Goal: Transaction & Acquisition: Purchase product/service

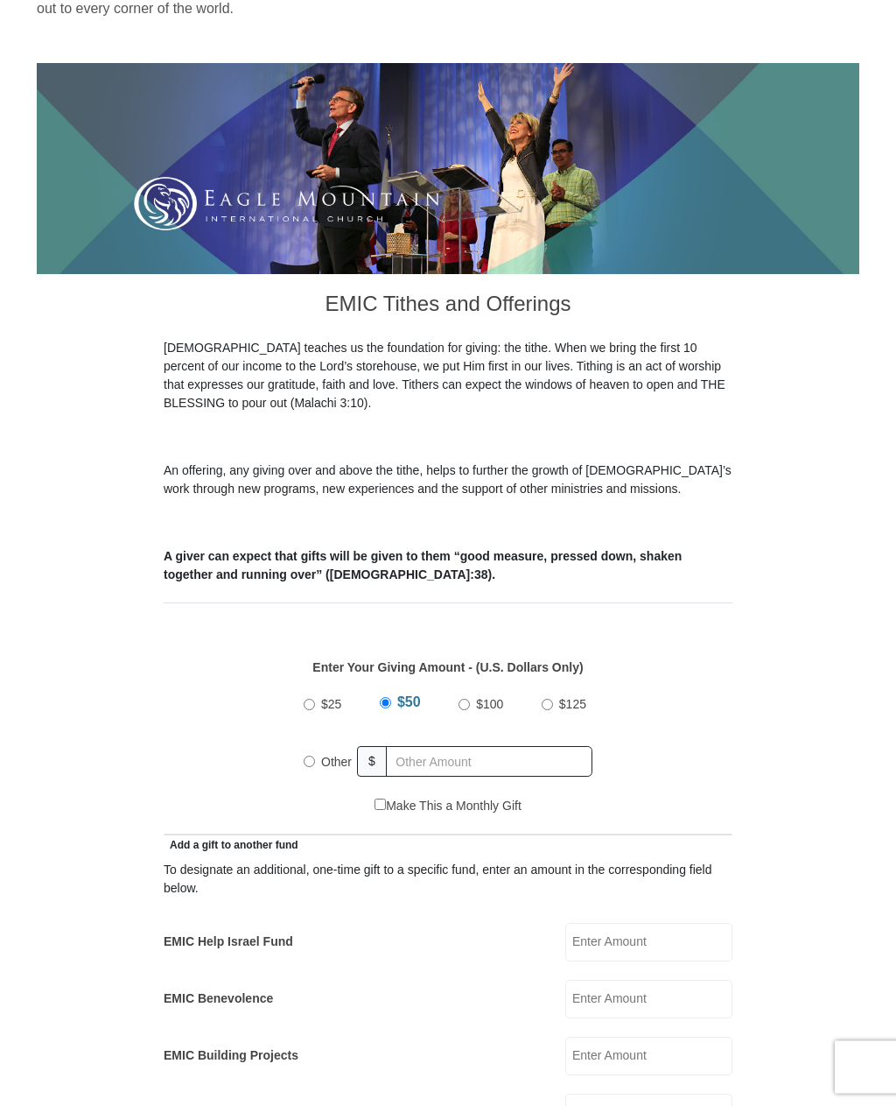
scroll to position [174, 0]
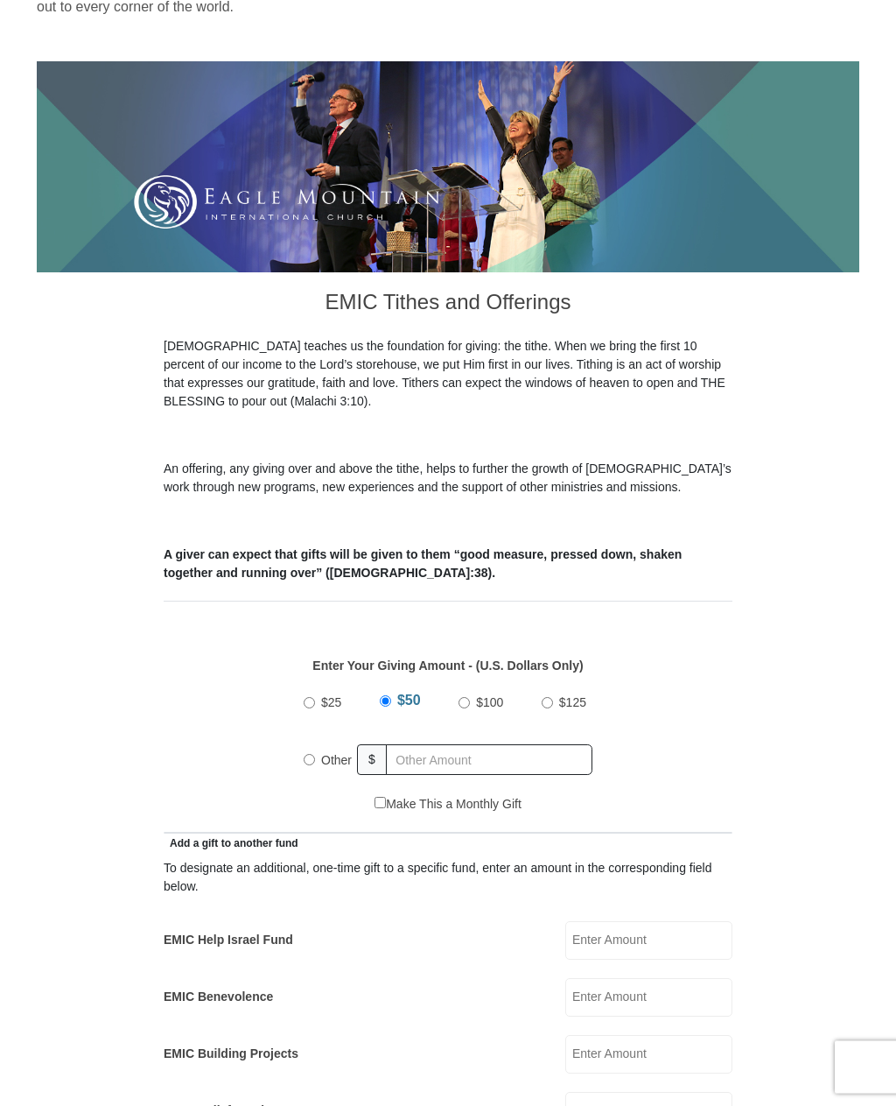
click at [312, 763] on input "Other" at bounding box center [309, 760] width 11 height 11
radio input "true"
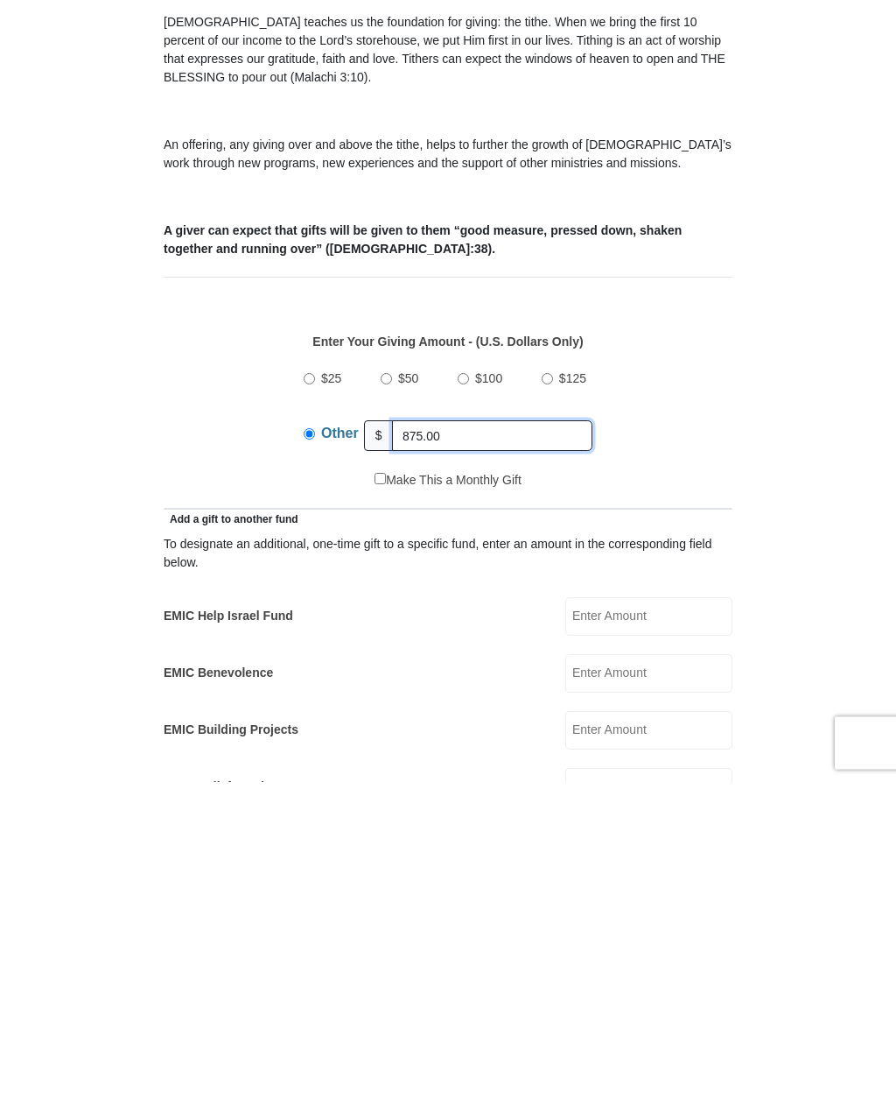
type input "875.00"
click at [651, 922] on input "EMIC Help Israel Fund" at bounding box center [648, 941] width 167 height 39
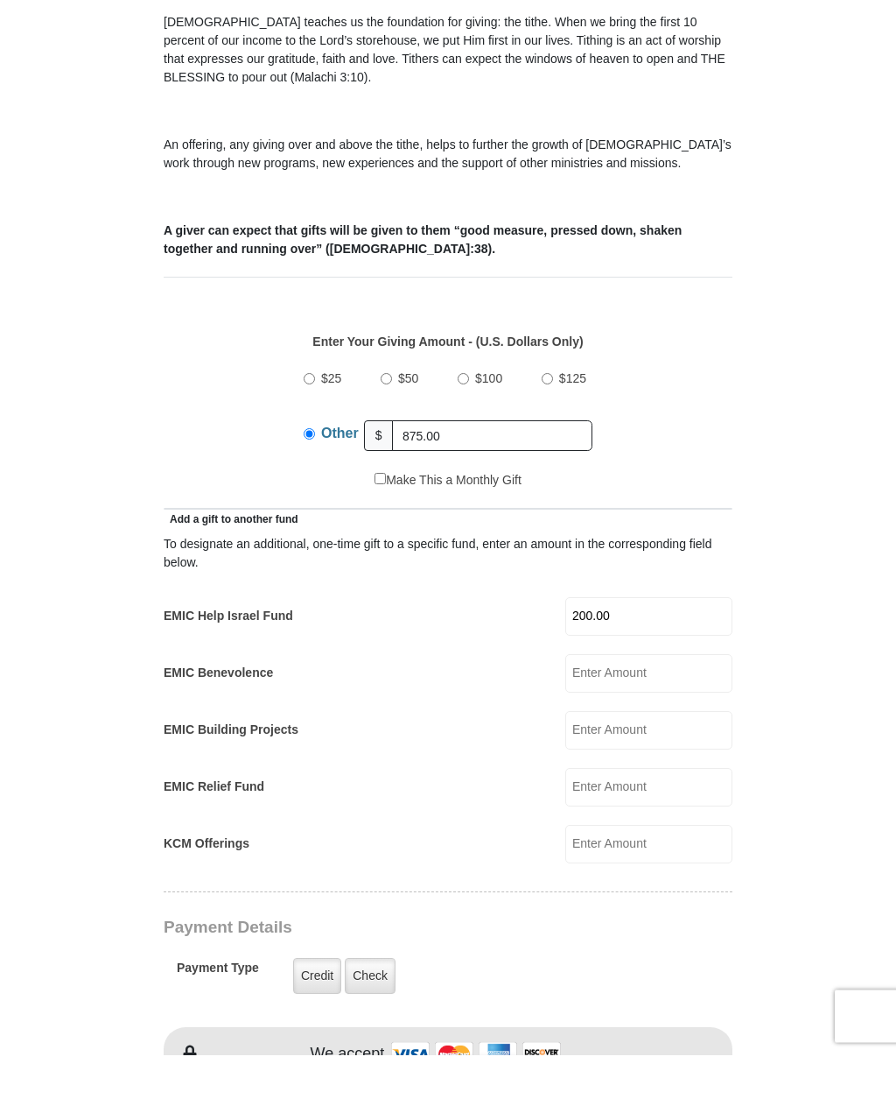
scroll to position [448, 0]
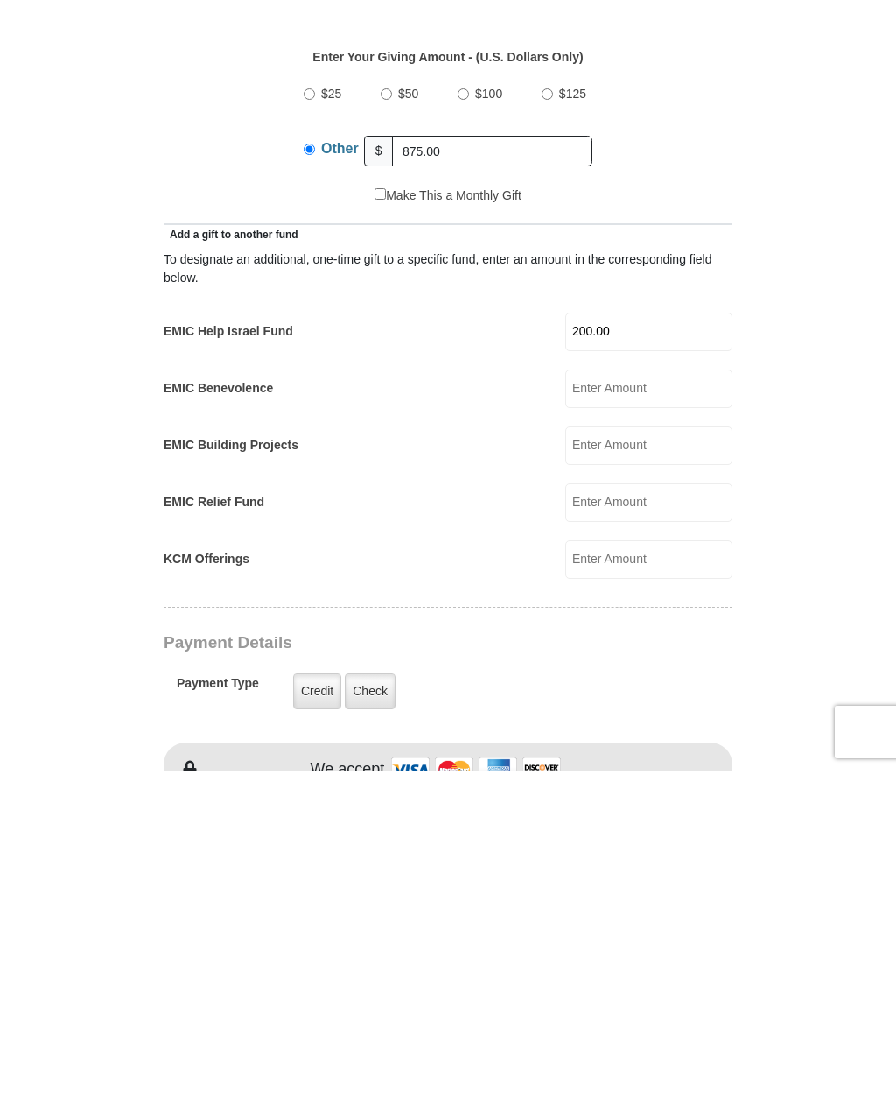
type input "200.00"
click at [374, 1008] on label "Check" at bounding box center [370, 1026] width 51 height 36
click at [0, 0] on input "Check" at bounding box center [0, 0] width 0 height 0
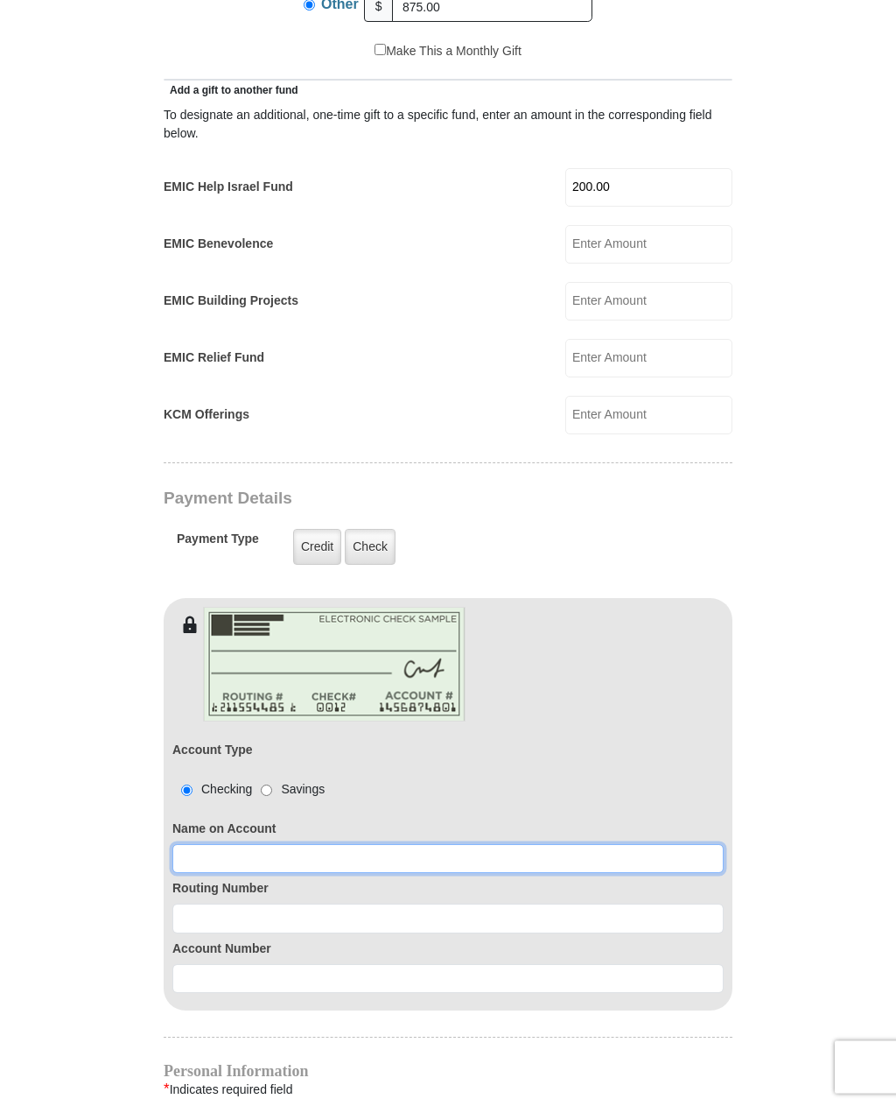
click at [231, 854] on input at bounding box center [447, 860] width 551 height 30
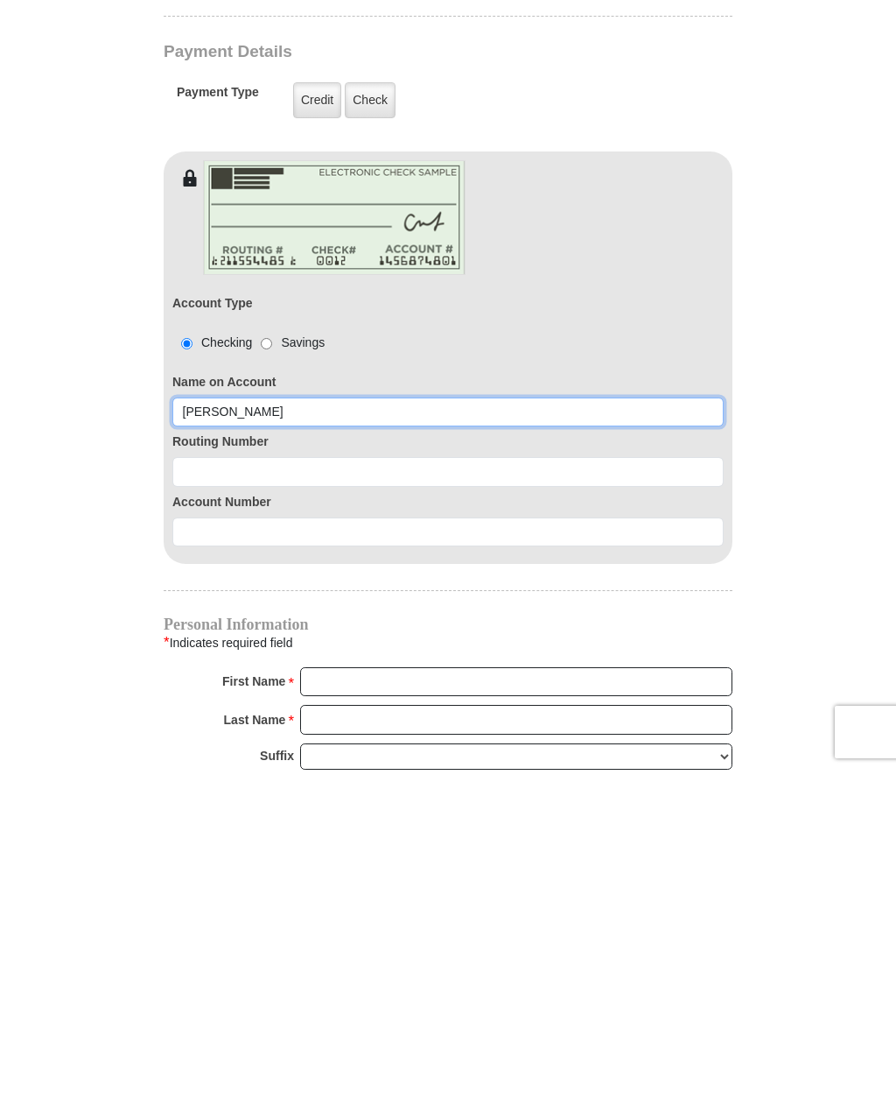
type input "[PERSON_NAME]"
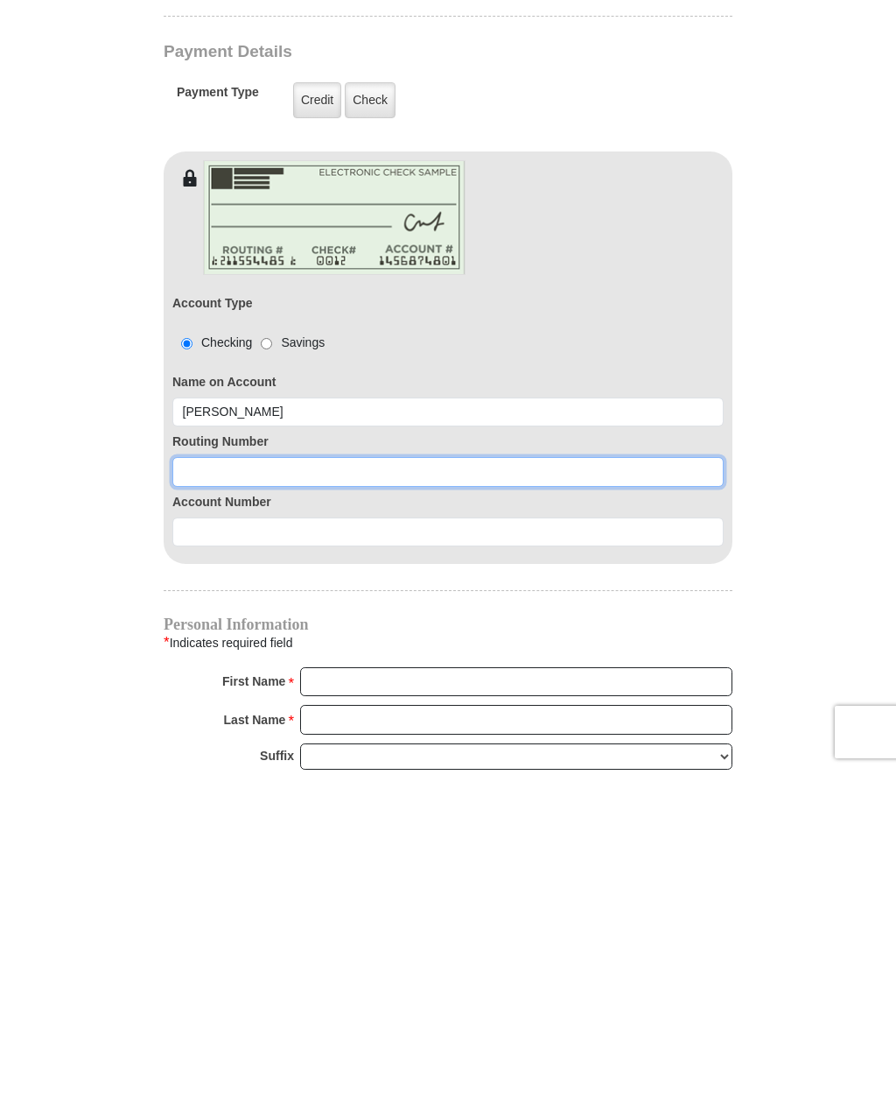
click at [288, 792] on input at bounding box center [447, 807] width 551 height 30
type input "065400137"
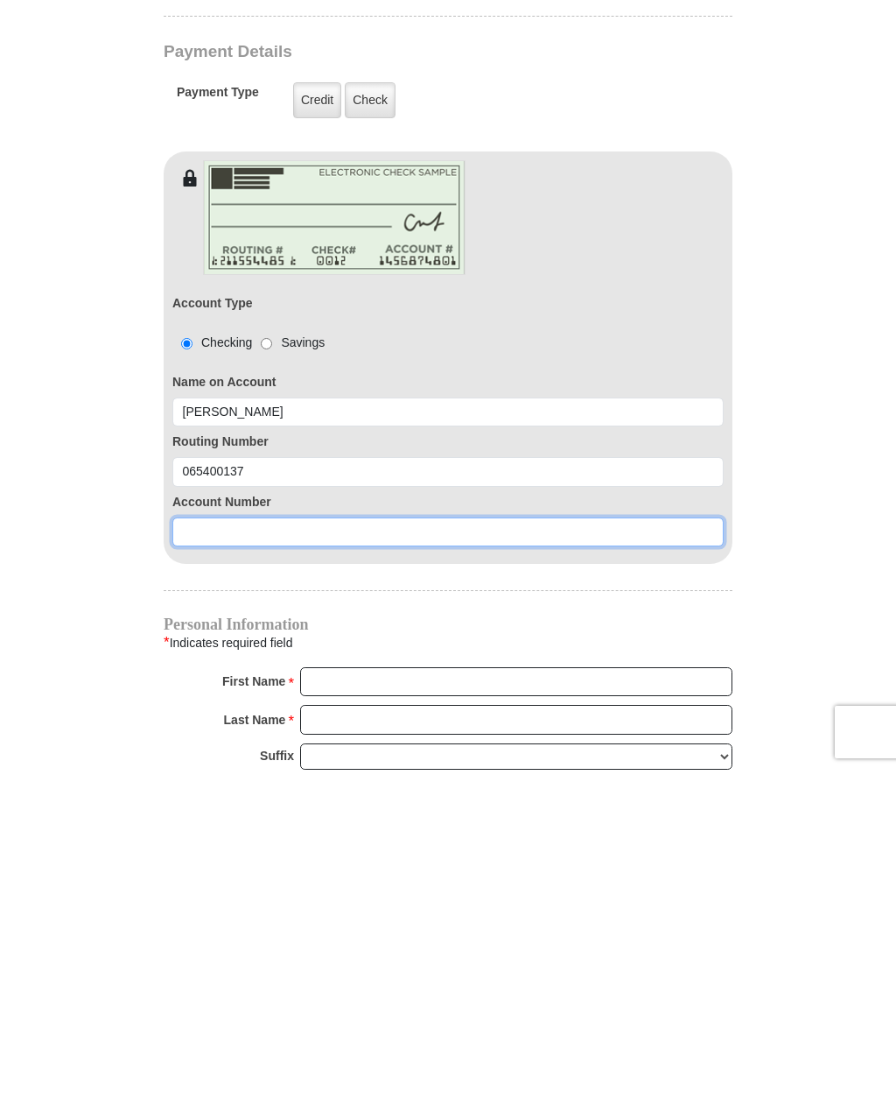
click at [297, 853] on input at bounding box center [447, 868] width 551 height 30
type input "2004077717"
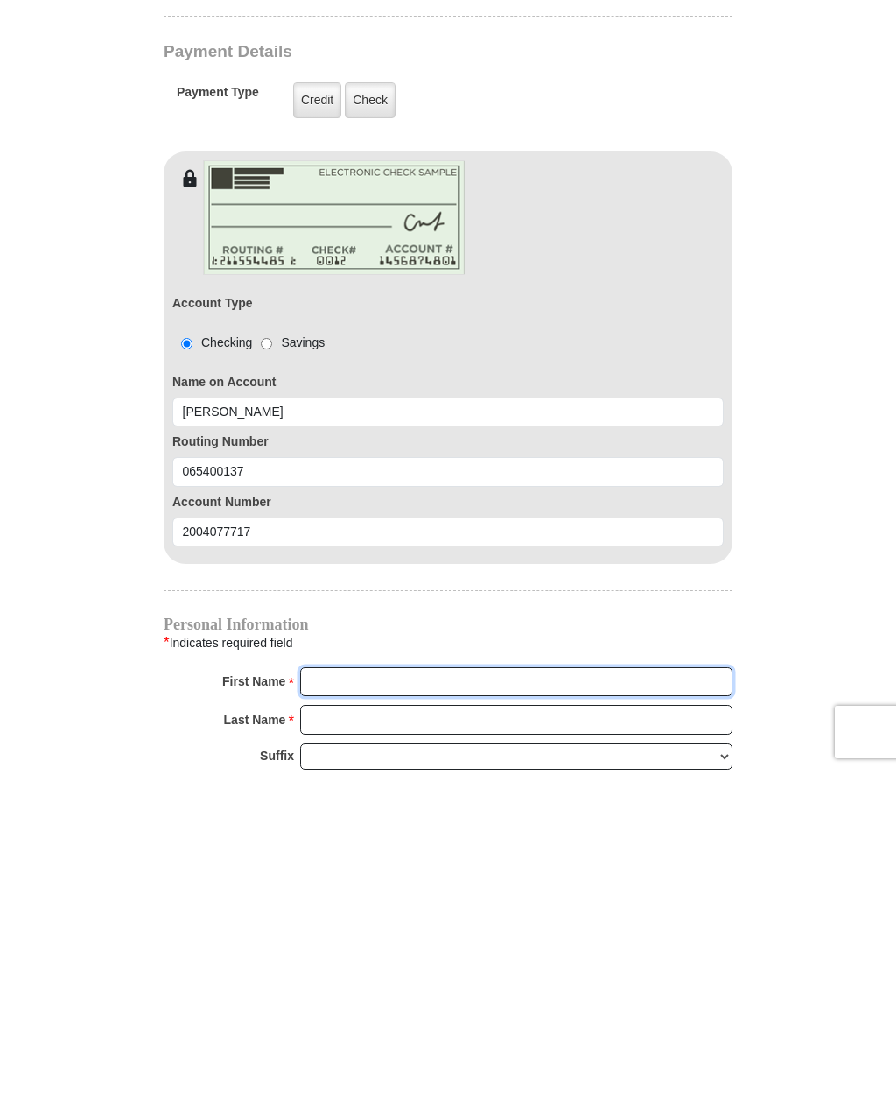
click at [401, 1002] on input "First Name *" at bounding box center [516, 1017] width 432 height 30
type input "[PERSON_NAME] and [PERSON_NAME]"
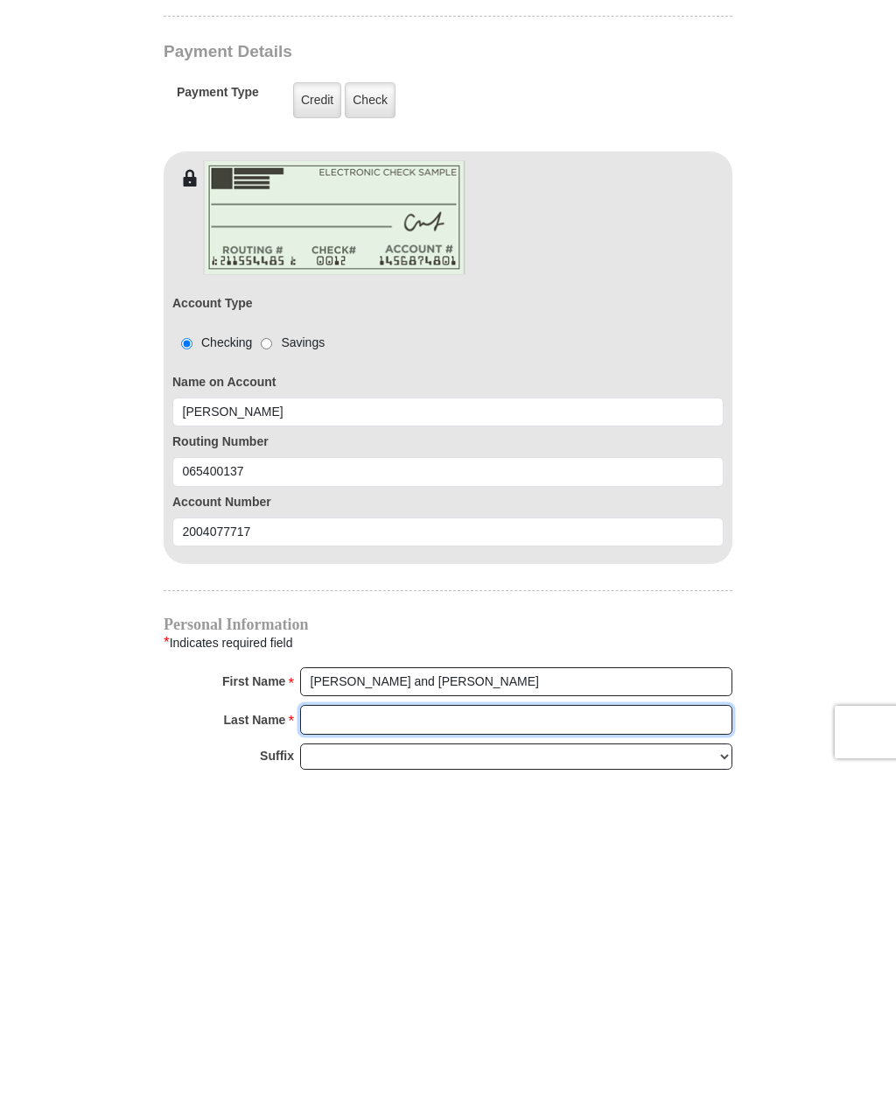
click at [427, 1040] on input "Last Name *" at bounding box center [516, 1055] width 432 height 30
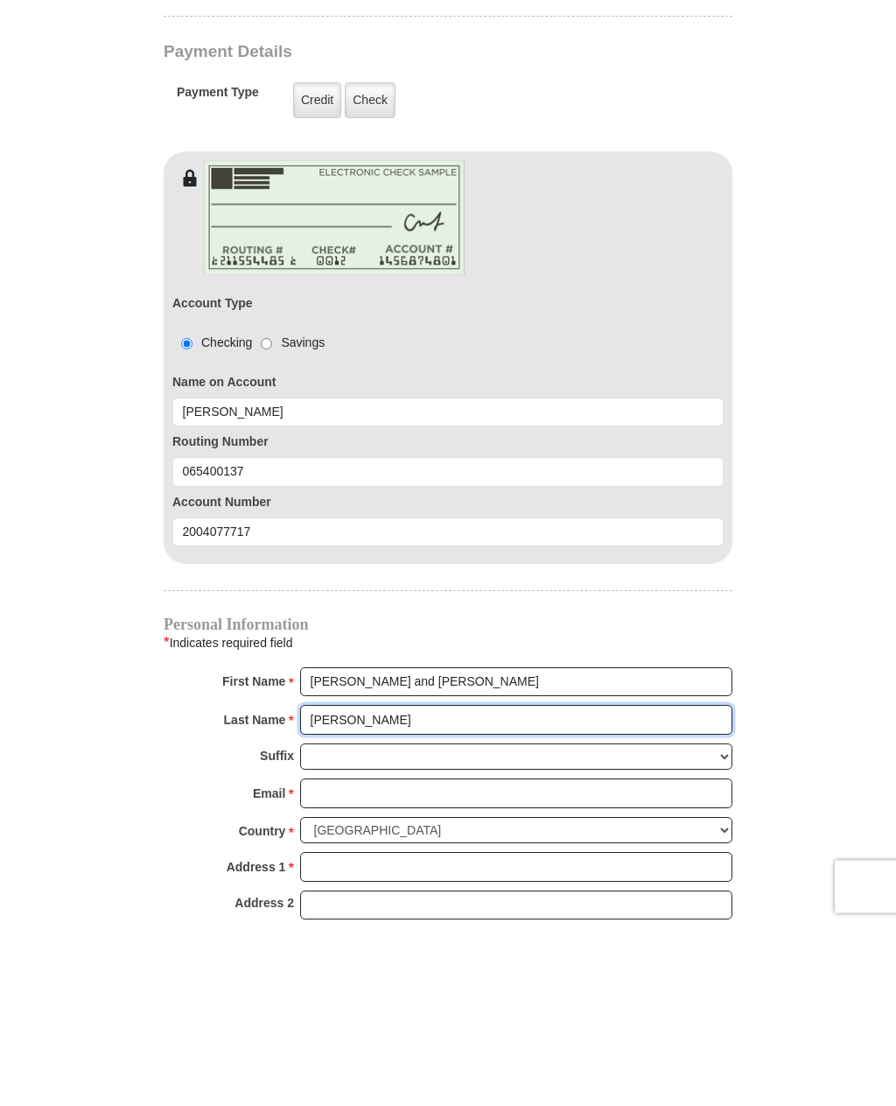
scroll to position [1203, 0]
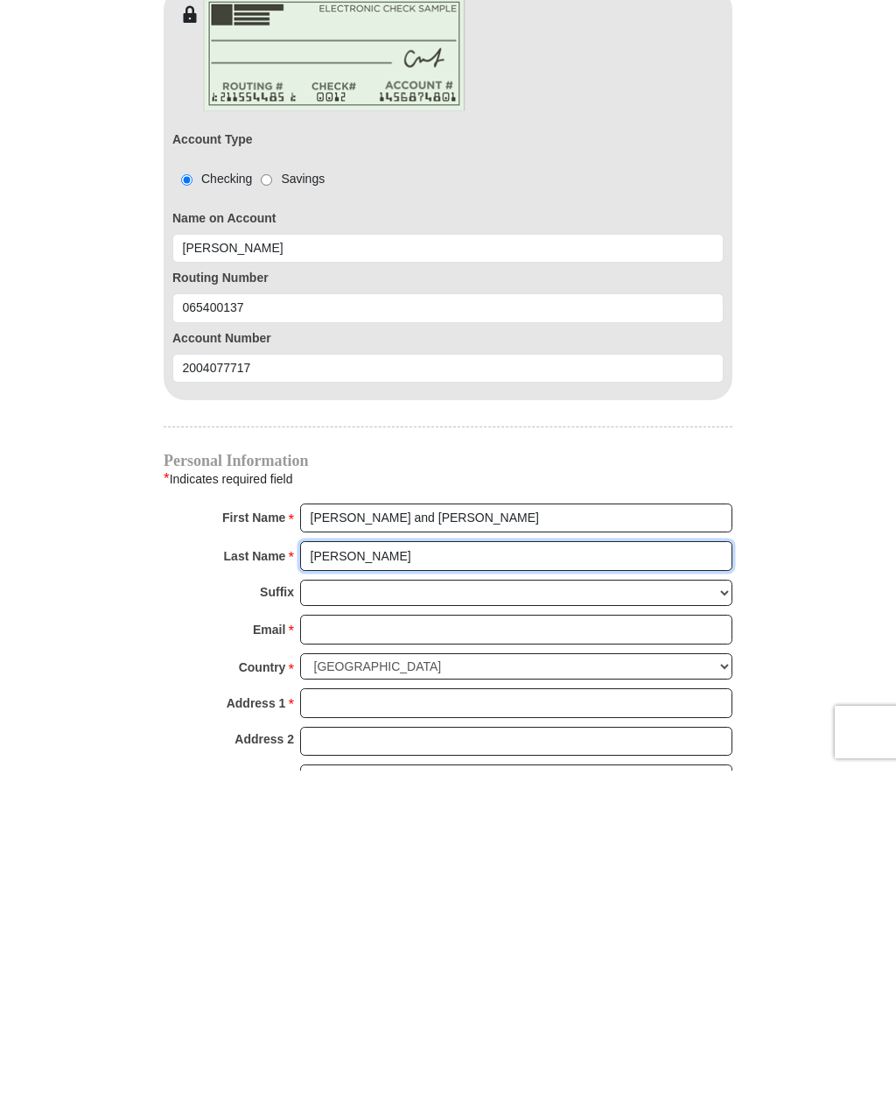
type input "[PERSON_NAME]"
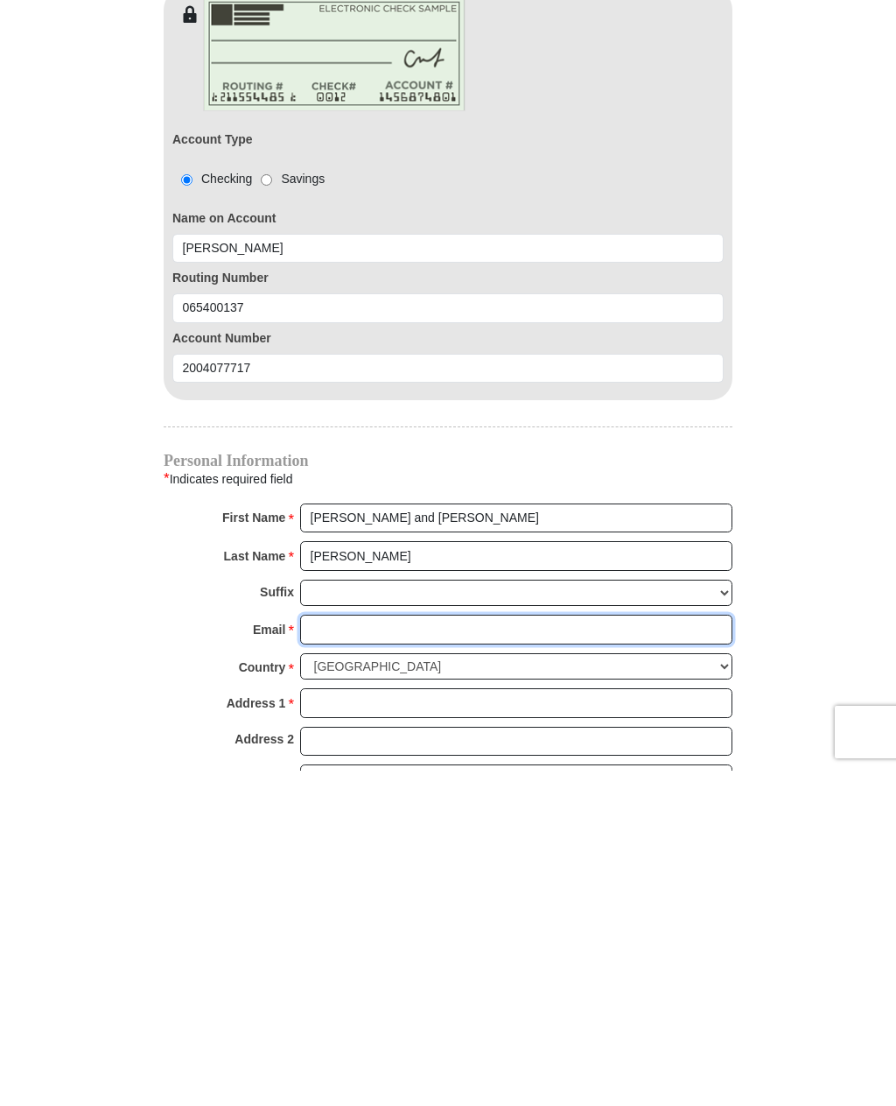
click at [374, 950] on input "Email *" at bounding box center [516, 965] width 432 height 30
type input "[EMAIL_ADDRESS][DOMAIN_NAME]"
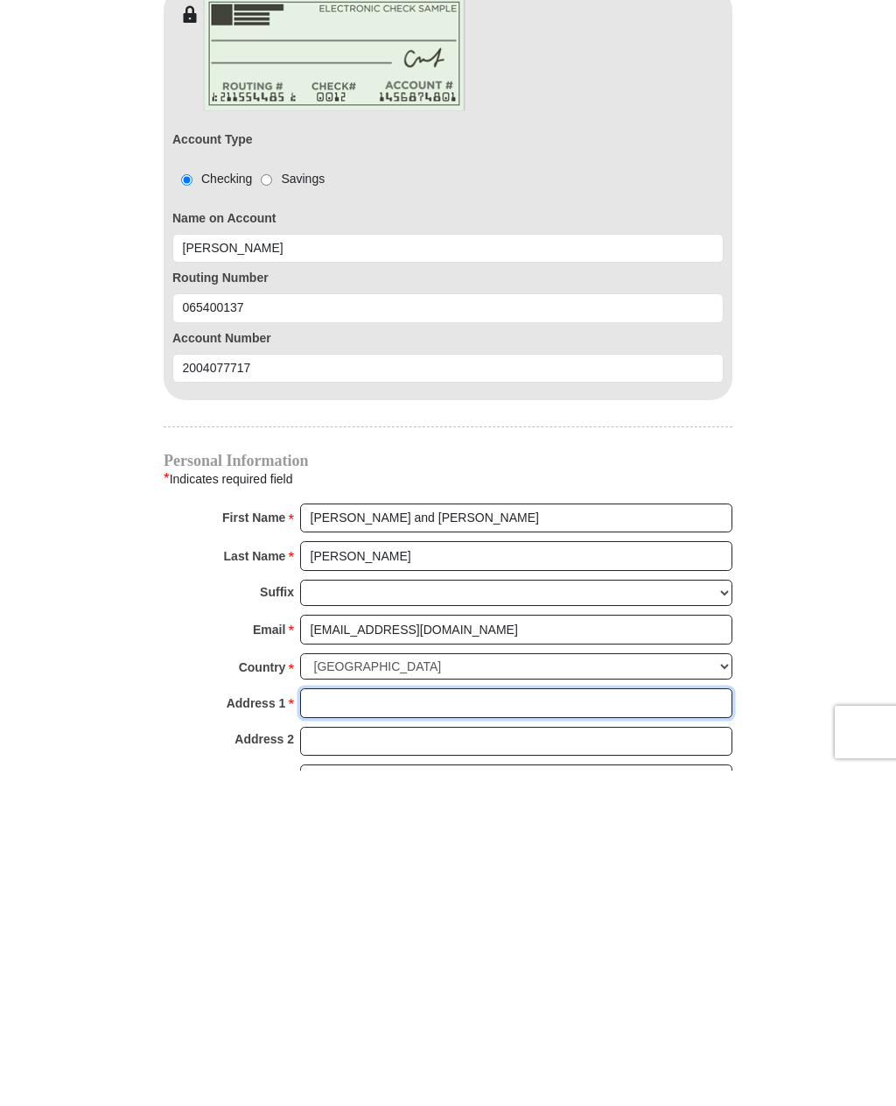
click at [426, 1023] on input "Address 1 *" at bounding box center [516, 1038] width 432 height 30
type input "[STREET_ADDRESS]"
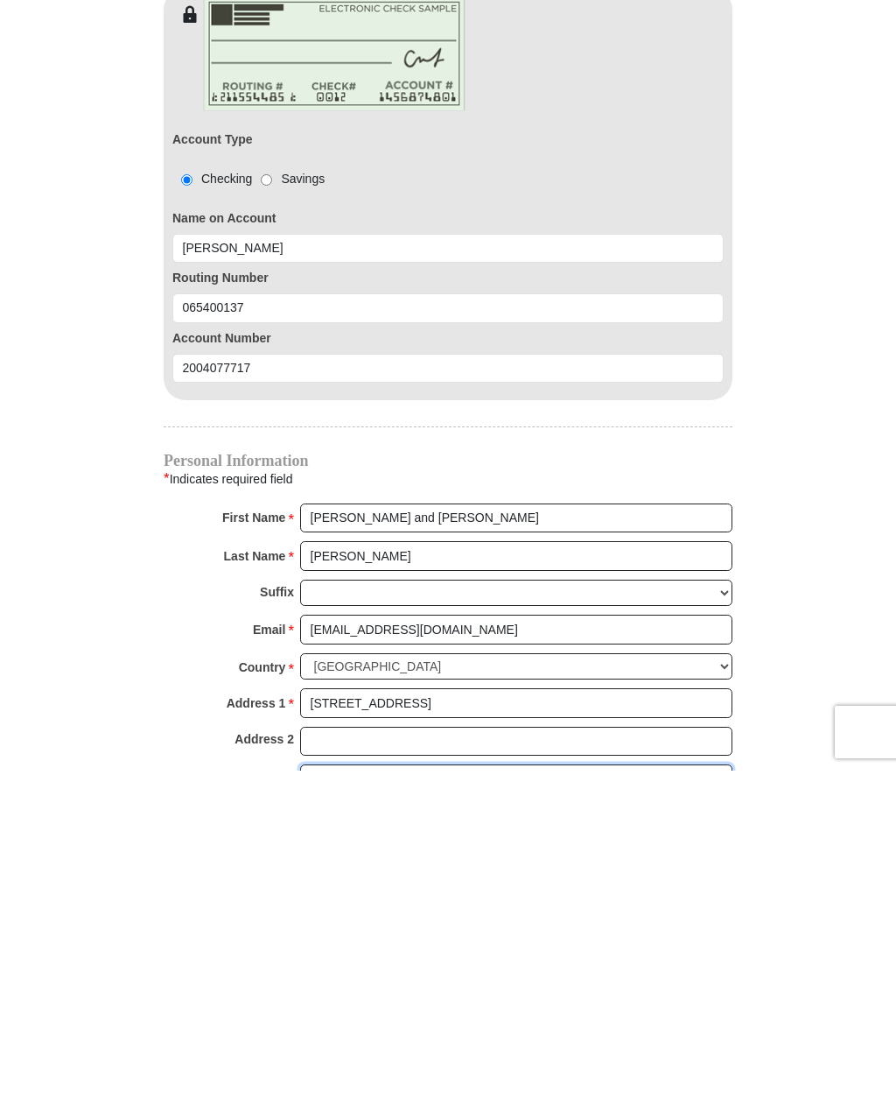
click at [378, 1099] on input "City *" at bounding box center [516, 1114] width 432 height 30
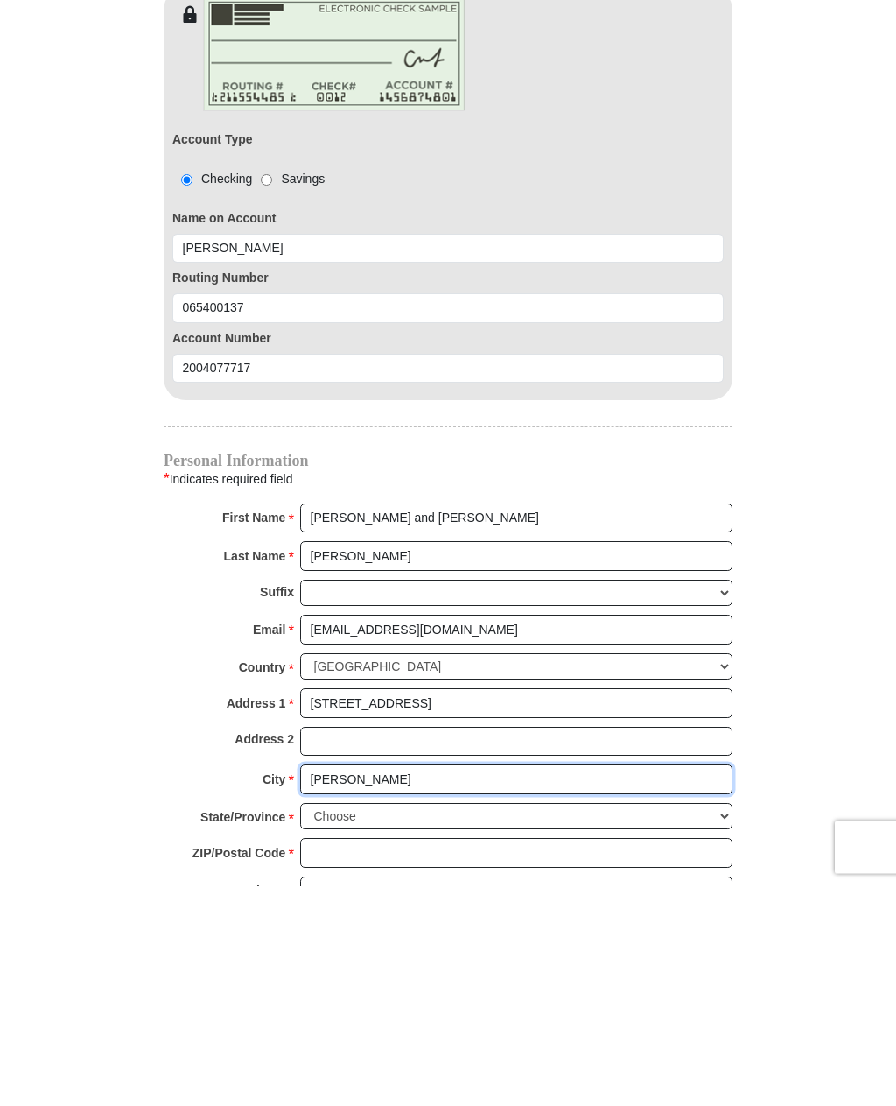
scroll to position [1354, 0]
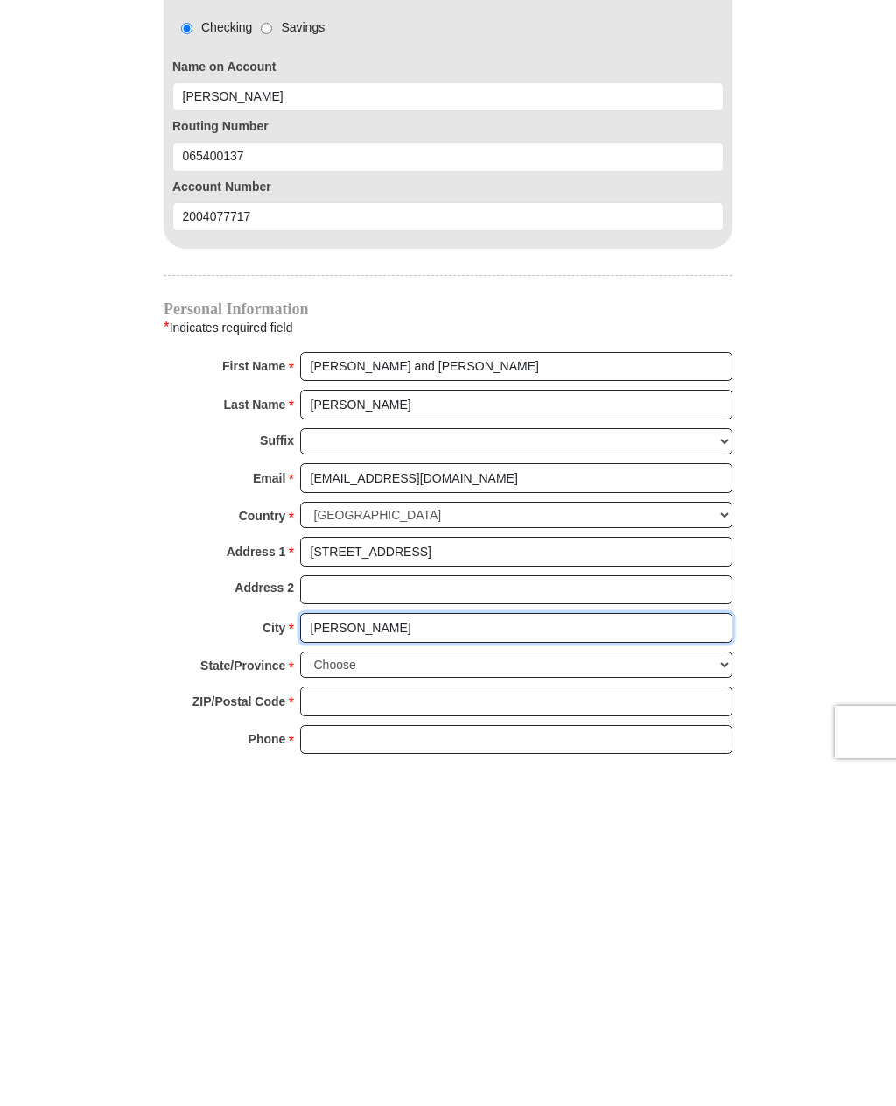
type input "[PERSON_NAME]"
click at [451, 986] on select "Choose [US_STATE] [US_STATE] [US_STATE] [US_STATE] [US_STATE] Armed Forces Amer…" at bounding box center [516, 999] width 432 height 27
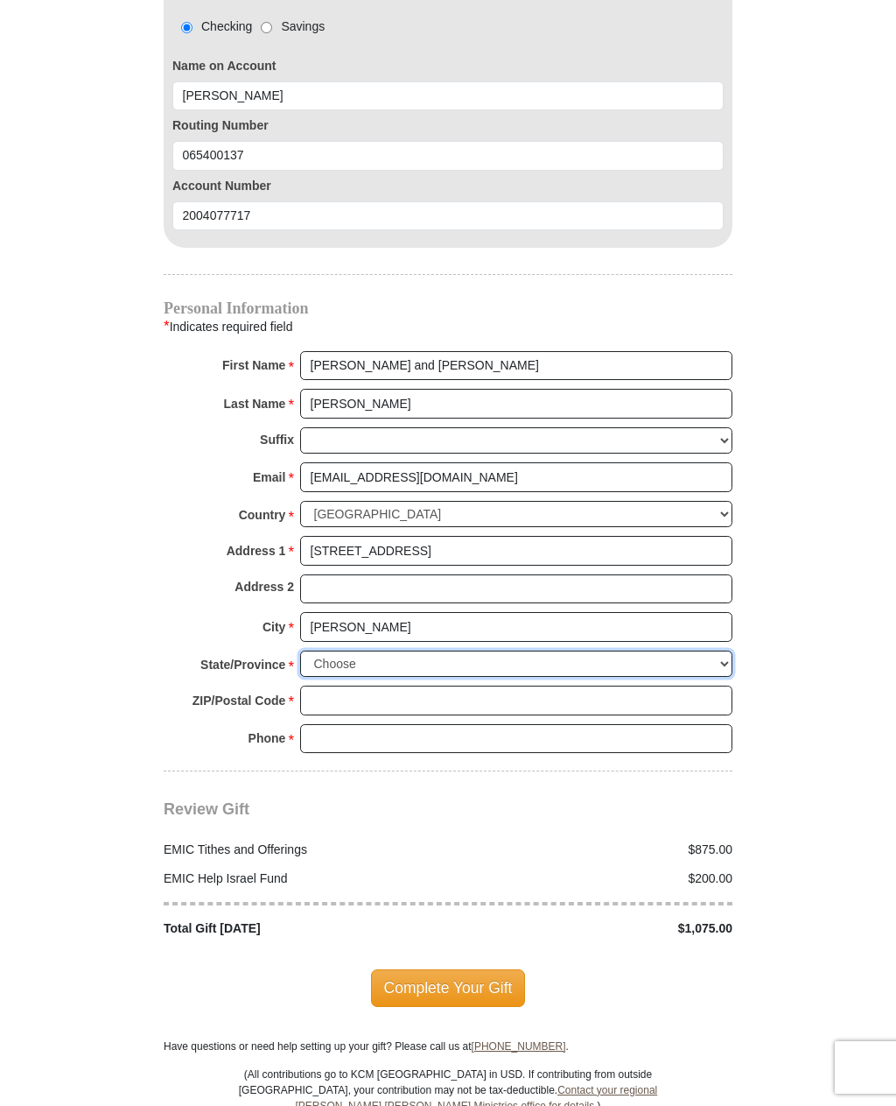
select select "LA"
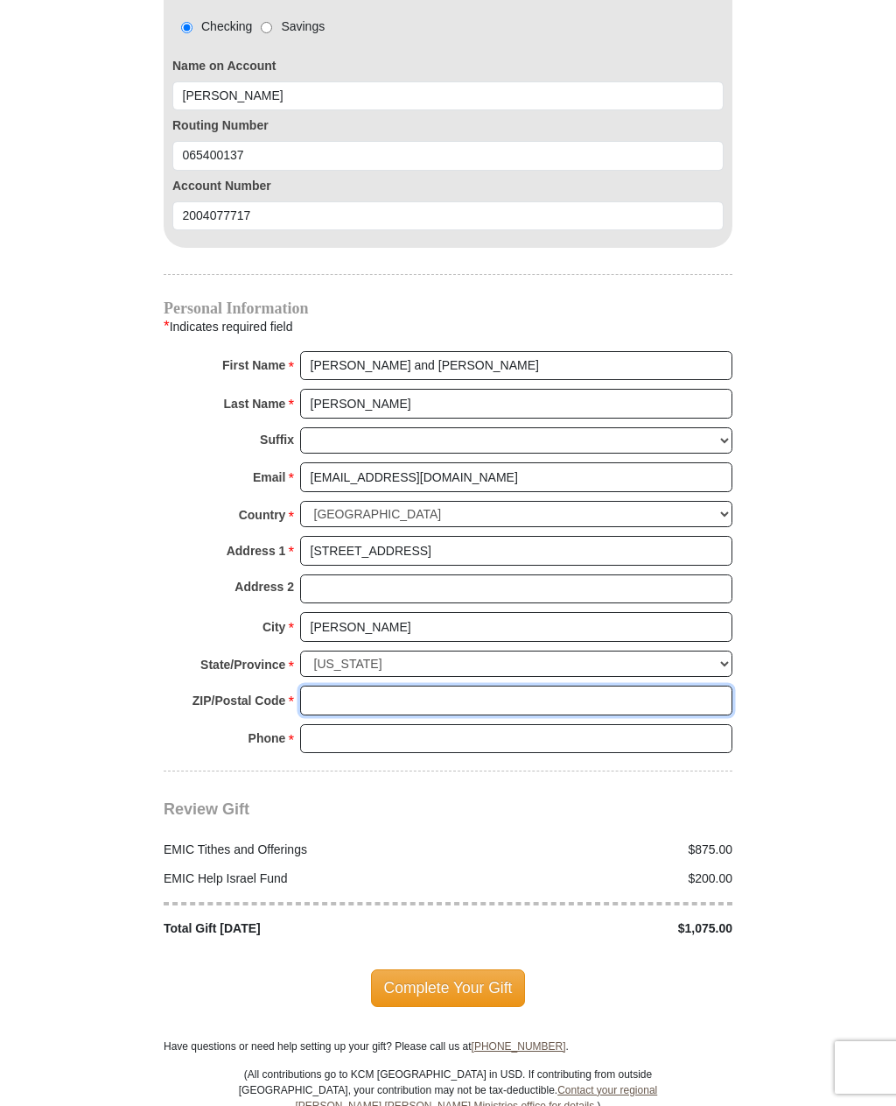
click at [369, 685] on input "ZIP/Postal Code *" at bounding box center [516, 700] width 432 height 30
type input "70714"
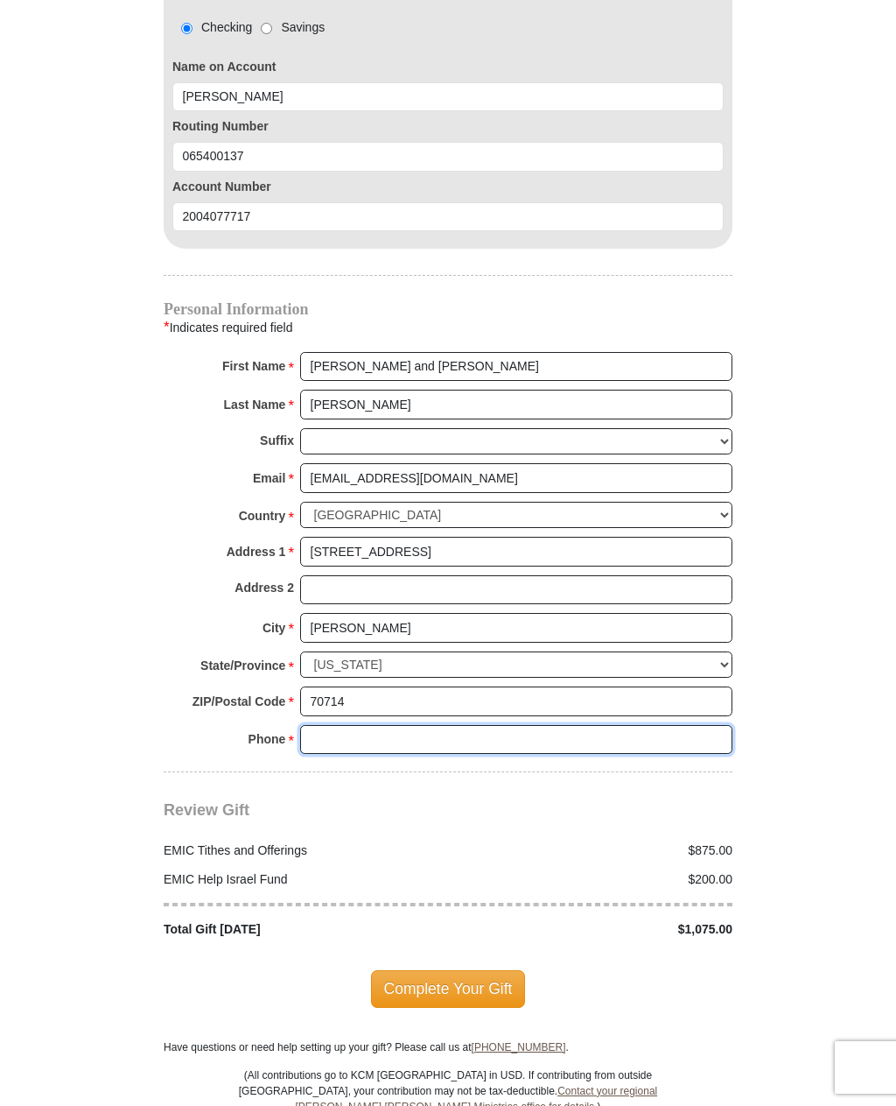
click at [427, 725] on input "Phone * *" at bounding box center [516, 740] width 432 height 30
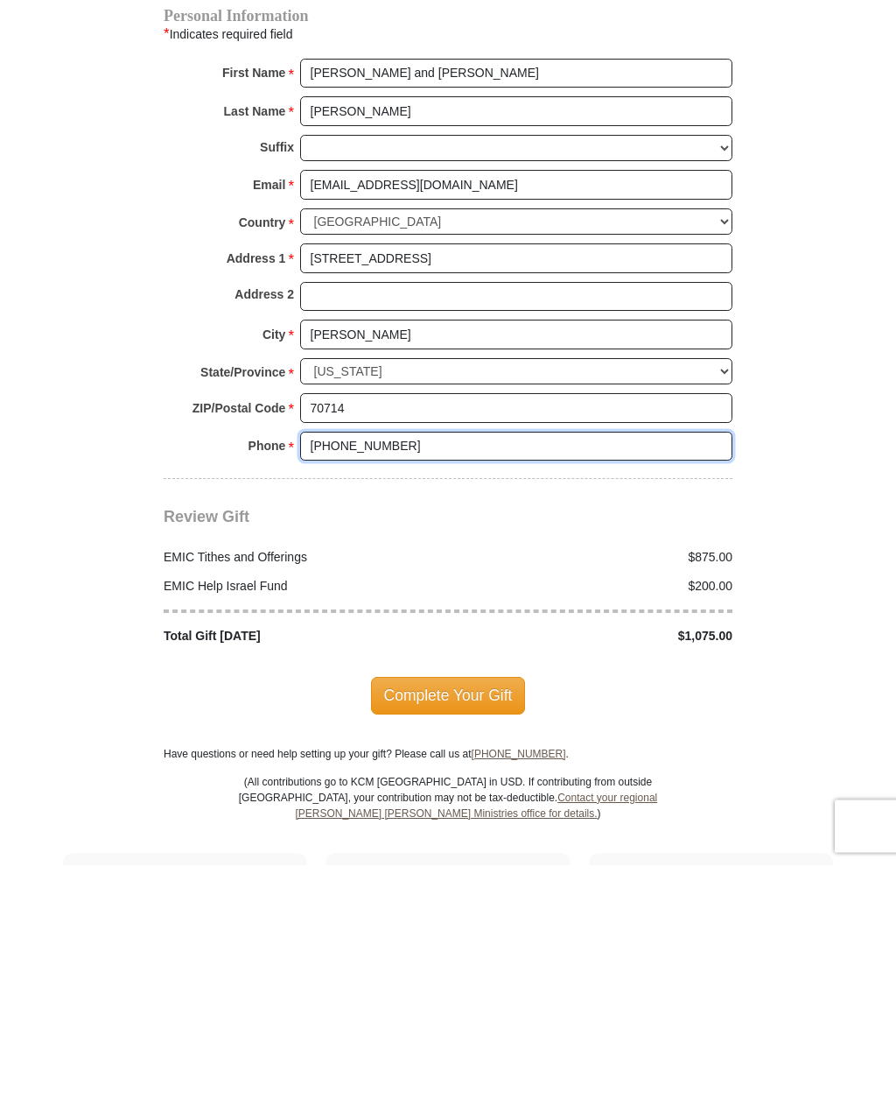
scroll to position [1742, 0]
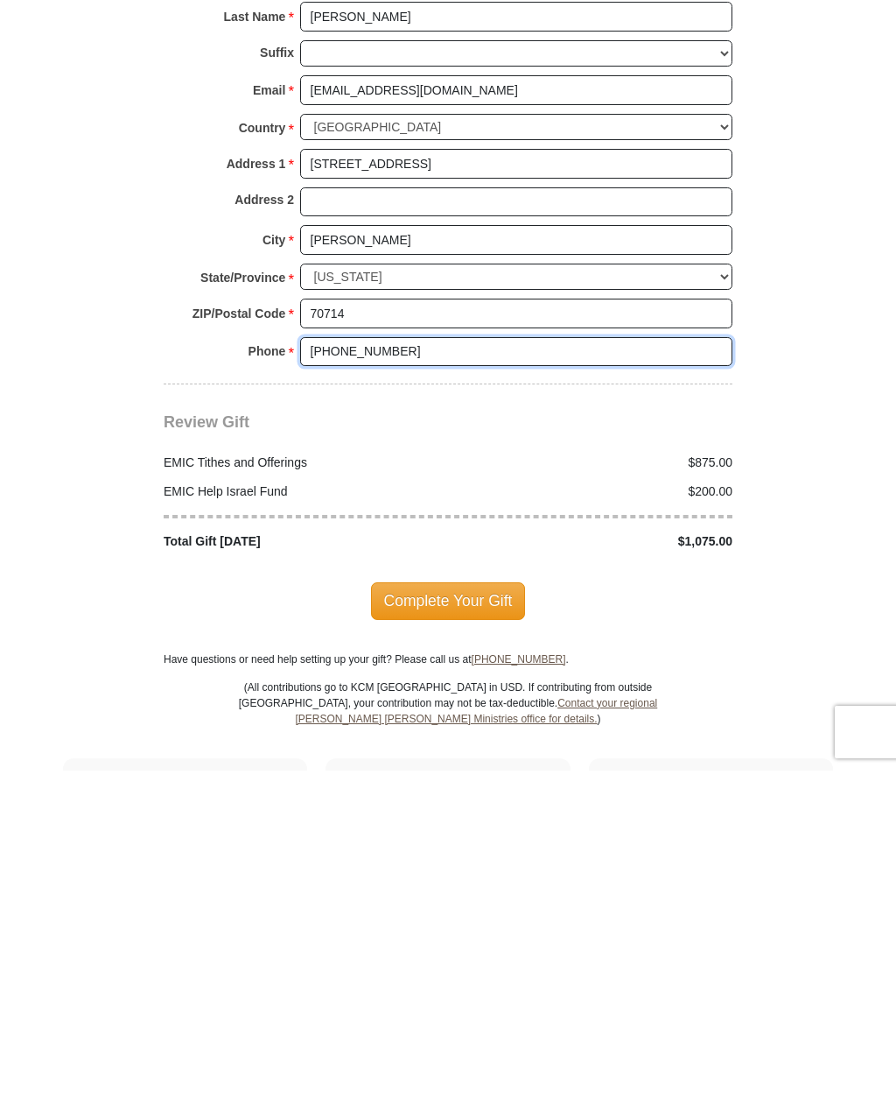
type input "[PHONE_NUMBER]"
click at [460, 917] on span "Complete Your Gift" at bounding box center [448, 935] width 155 height 37
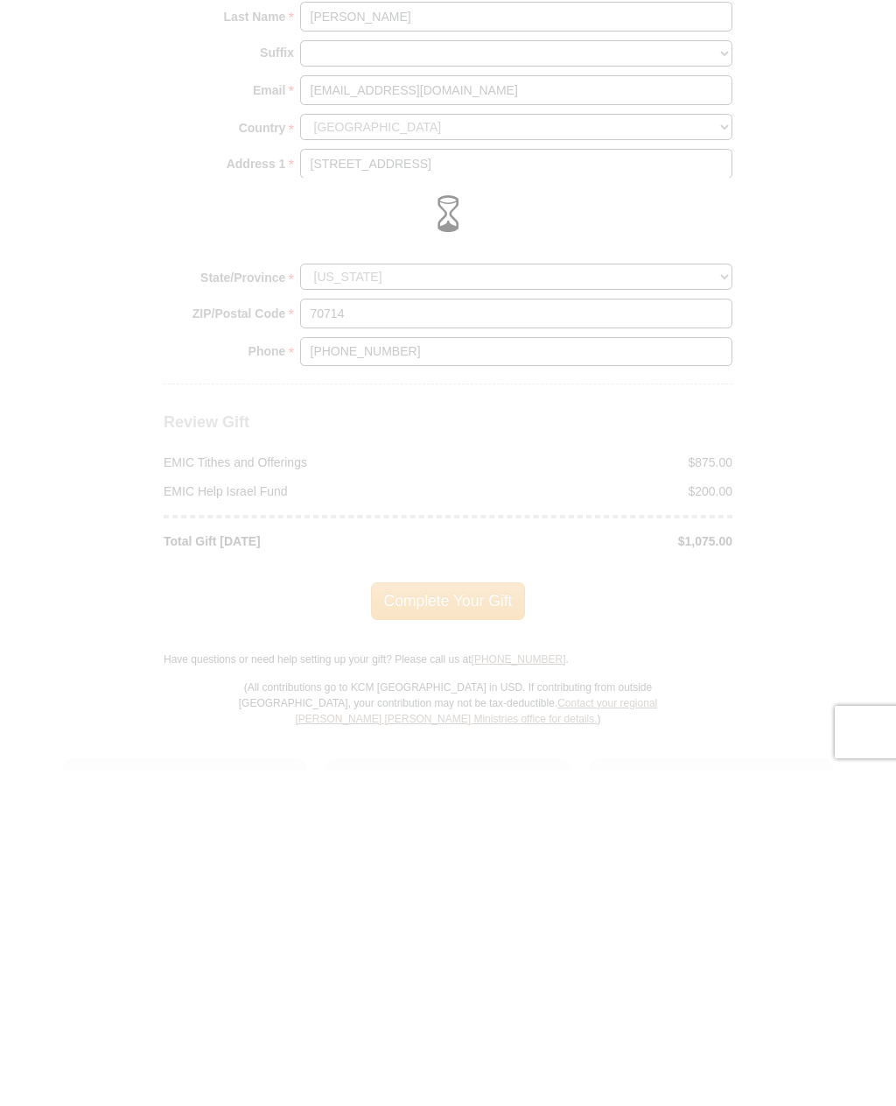
scroll to position [2077, 0]
